Goal: Transaction & Acquisition: Purchase product/service

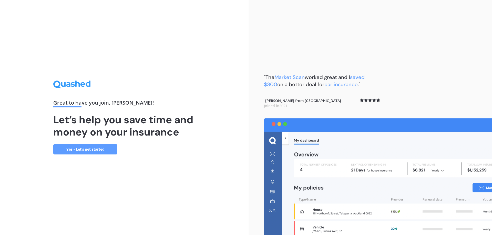
click at [86, 150] on link "Yes - Let’s get started" at bounding box center [85, 149] width 64 height 10
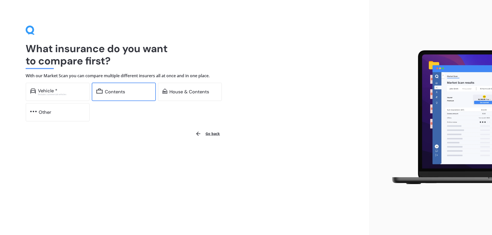
click at [135, 95] on div "Contents" at bounding box center [124, 92] width 64 height 18
click at [130, 93] on div "Contents" at bounding box center [128, 91] width 46 height 5
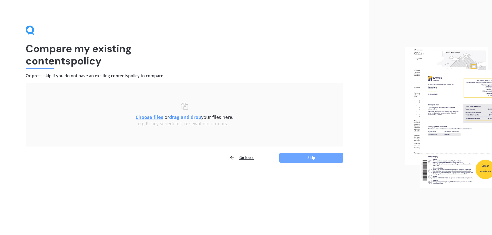
click at [311, 159] on button "Skip" at bounding box center [311, 158] width 64 height 10
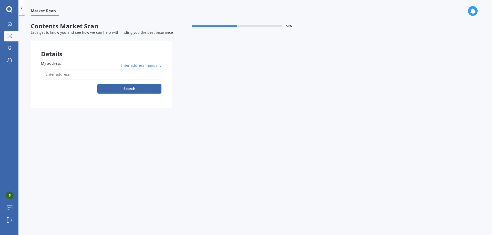
click at [145, 66] on span "Enter address manually" at bounding box center [140, 65] width 41 height 5
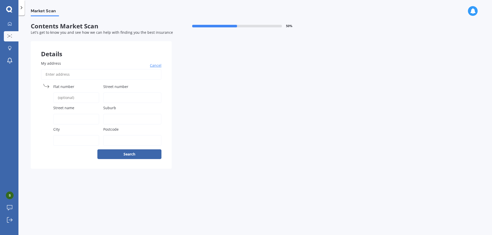
click at [133, 84] on label "Street number" at bounding box center [131, 86] width 56 height 5
click at [133, 92] on input "Street number" at bounding box center [132, 97] width 58 height 11
